Goal: Find specific page/section: Find specific page/section

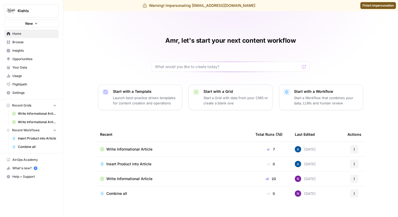
click at [32, 50] on span "Insights" at bounding box center [34, 50] width 44 height 5
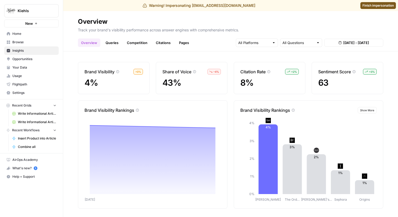
click at [118, 42] on link "Queries" at bounding box center [111, 42] width 19 height 8
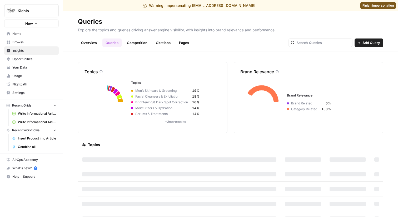
click at [96, 43] on link "Overview" at bounding box center [89, 42] width 22 height 8
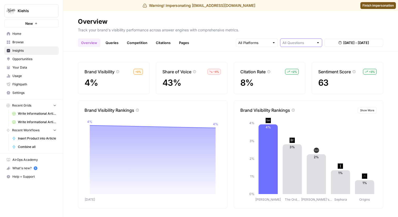
click at [299, 43] on input "text" at bounding box center [299, 42] width 32 height 5
type input "All Questions"
click at [229, 47] on header "Overview Track your brand's visibility performance across answer engines with c…" at bounding box center [230, 31] width 335 height 40
